Goal: Find specific page/section: Find specific page/section

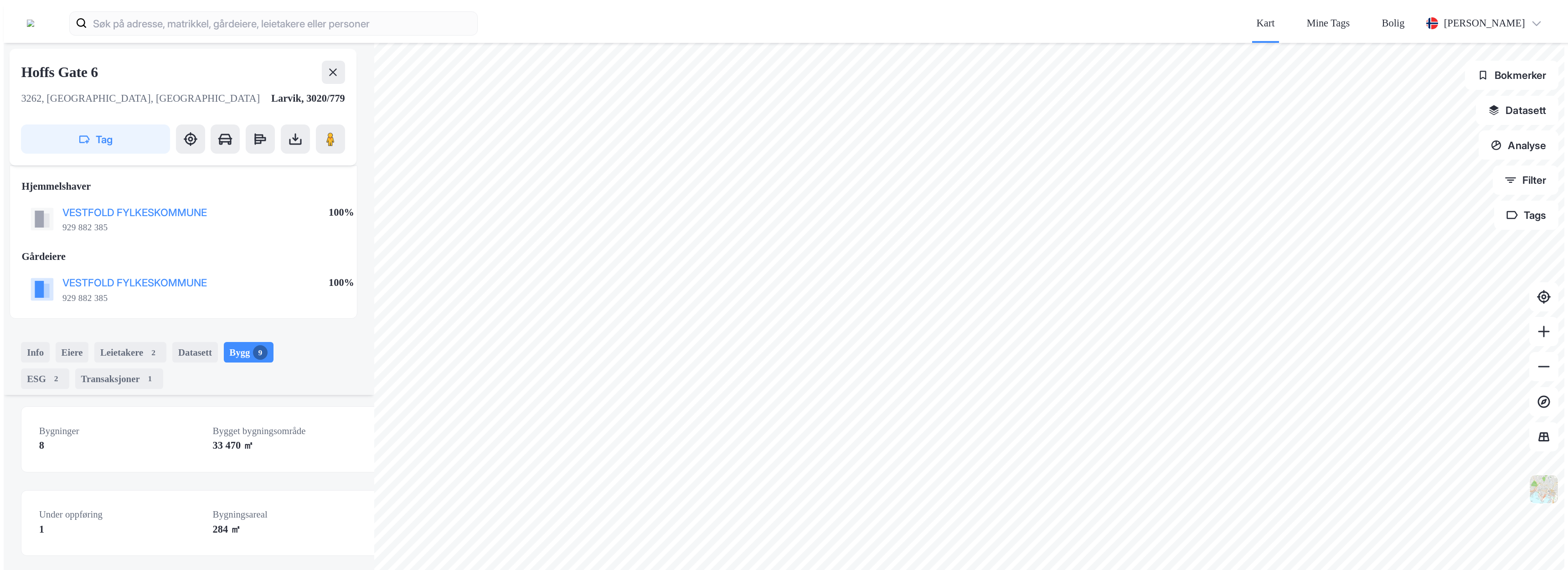
scroll to position [267, 0]
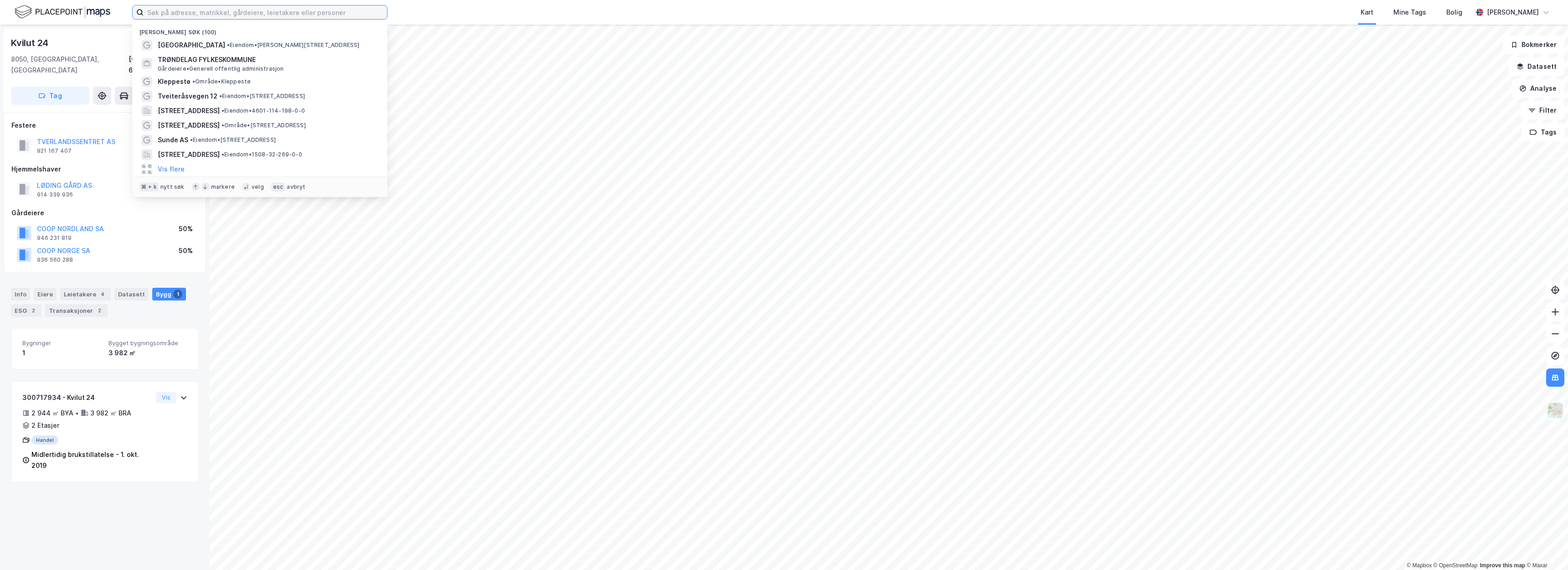
click at [259, 17] on input at bounding box center [265, 12] width 243 height 14
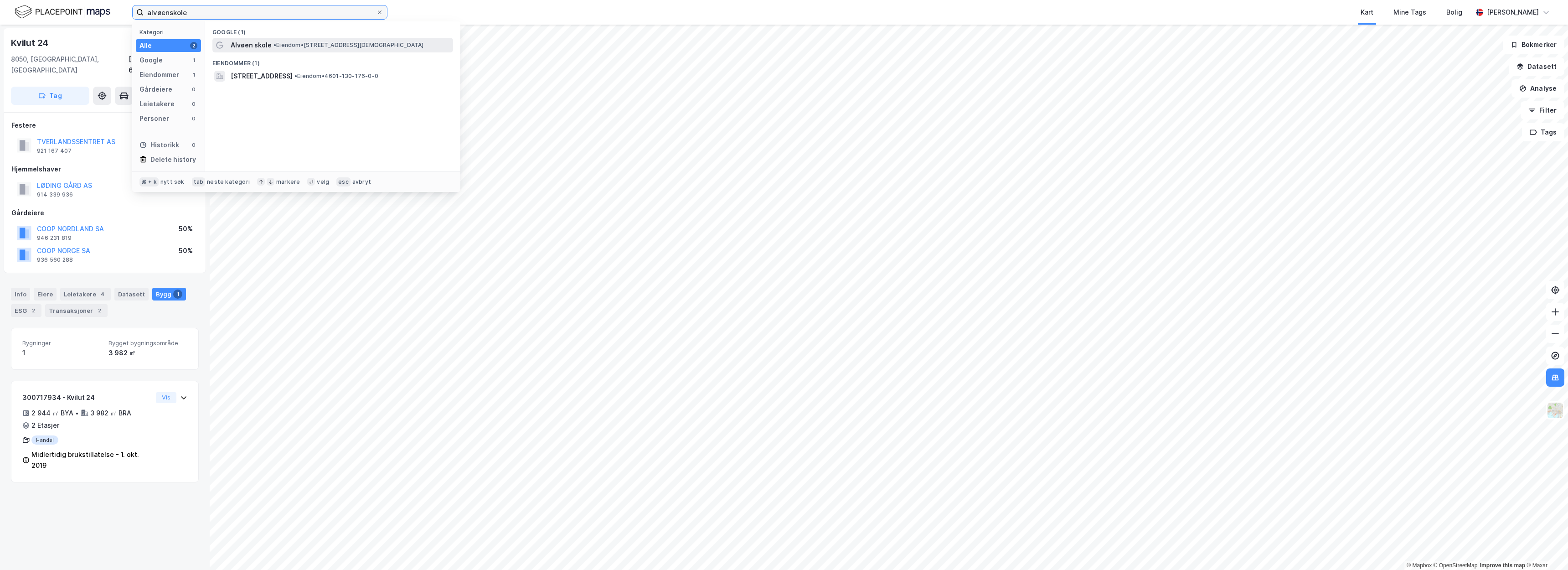
type input "alvøenskole"
click at [266, 45] on span "Alvøen skole" at bounding box center [250, 45] width 41 height 11
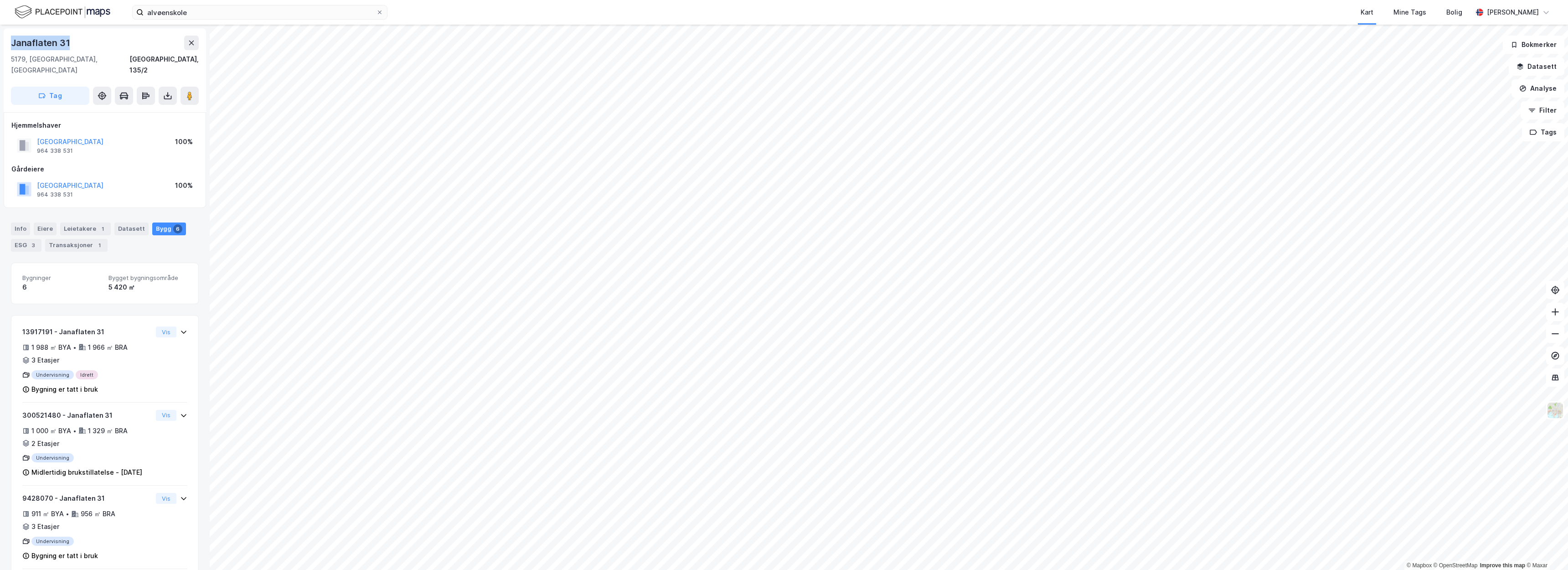
drag, startPoint x: 61, startPoint y: 38, endPoint x: 9, endPoint y: 38, distance: 52.0
click at [9, 38] on div "Janaflaten 31 5179, Godvik, Vestland Bergen, 135/2 Tag" at bounding box center [105, 70] width 202 height 84
copy div "Janaflaten 31"
